Goal: Find specific page/section: Find specific page/section

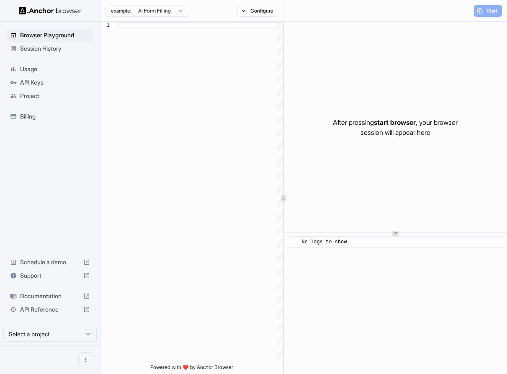
scroll to position [60, 0]
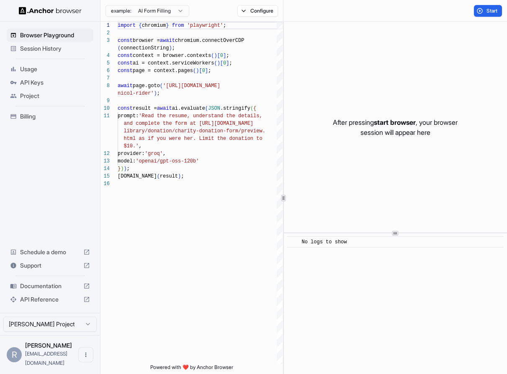
click at [62, 52] on span "Session History" at bounding box center [55, 48] width 70 height 8
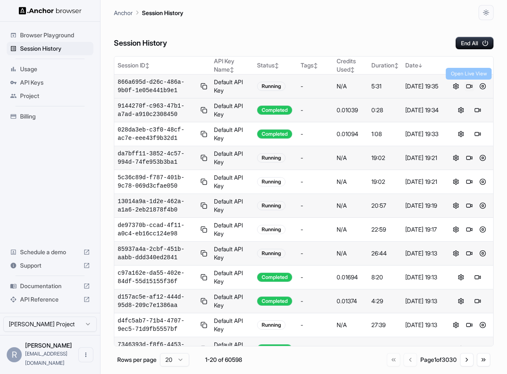
click at [470, 85] on button at bounding box center [470, 86] width 10 height 10
